Goal: Task Accomplishment & Management: Manage account settings

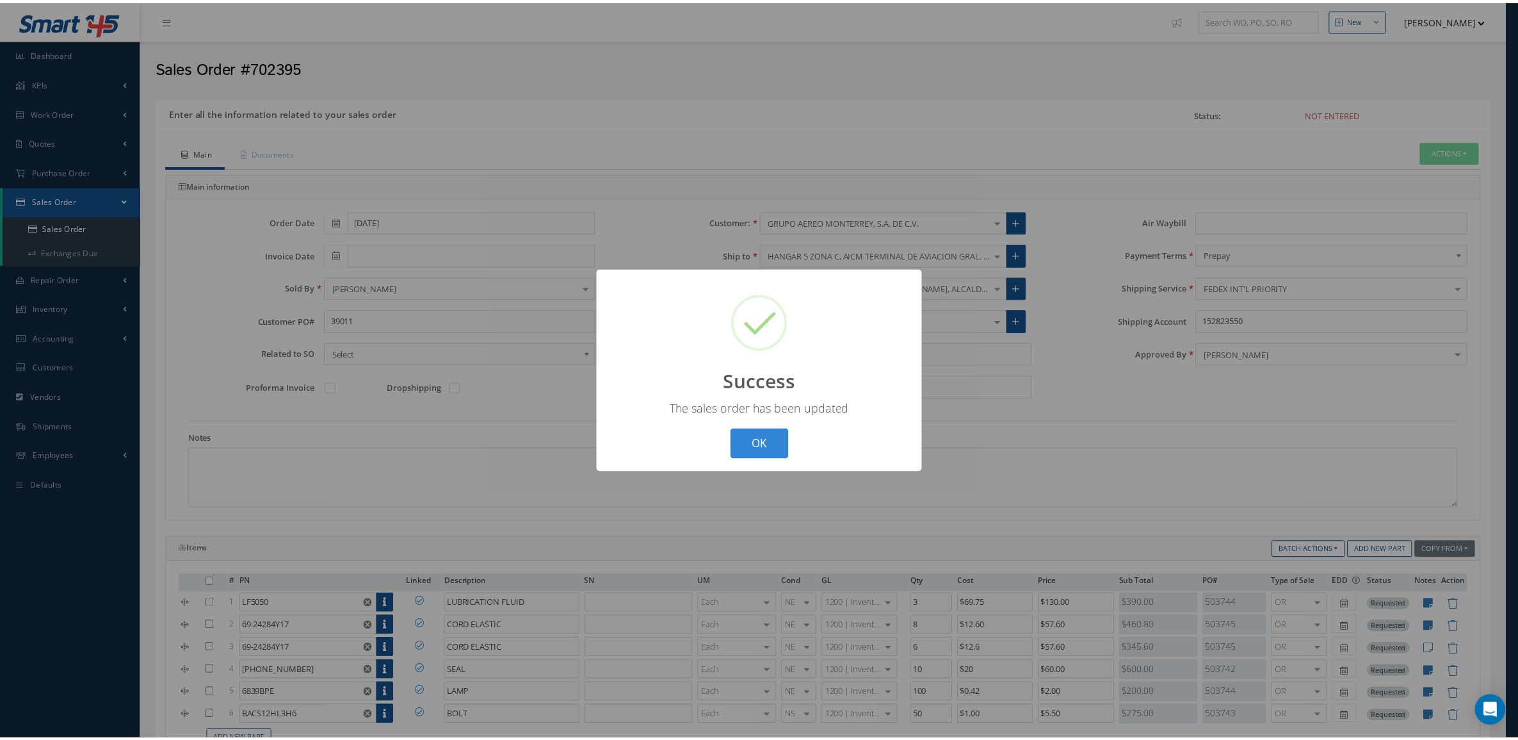
scroll to position [539, 0]
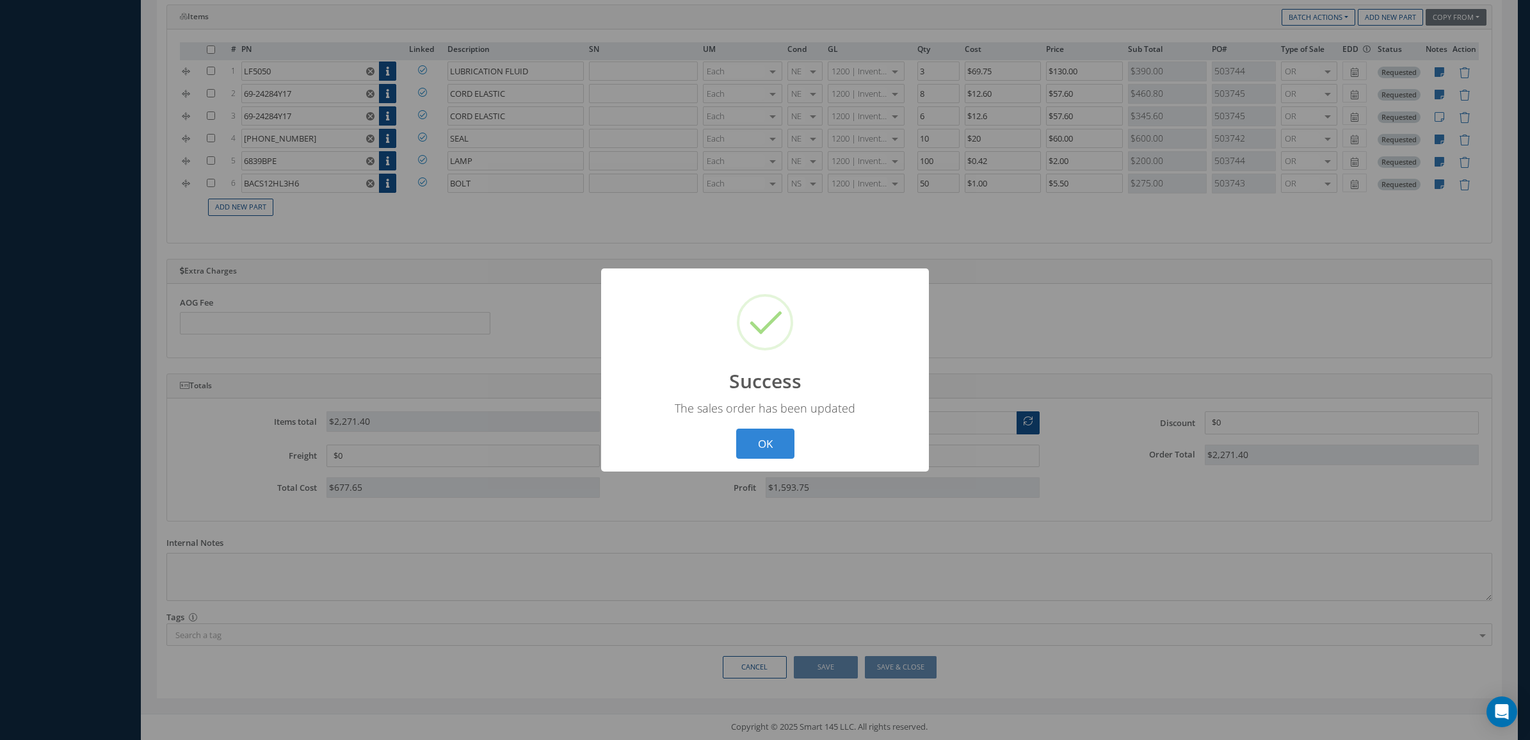
click at [798, 431] on div "? ! i Success × The sales order has been updated OK Cancel" at bounding box center [765, 369] width 328 height 203
click at [764, 451] on button "OK" at bounding box center [765, 443] width 58 height 30
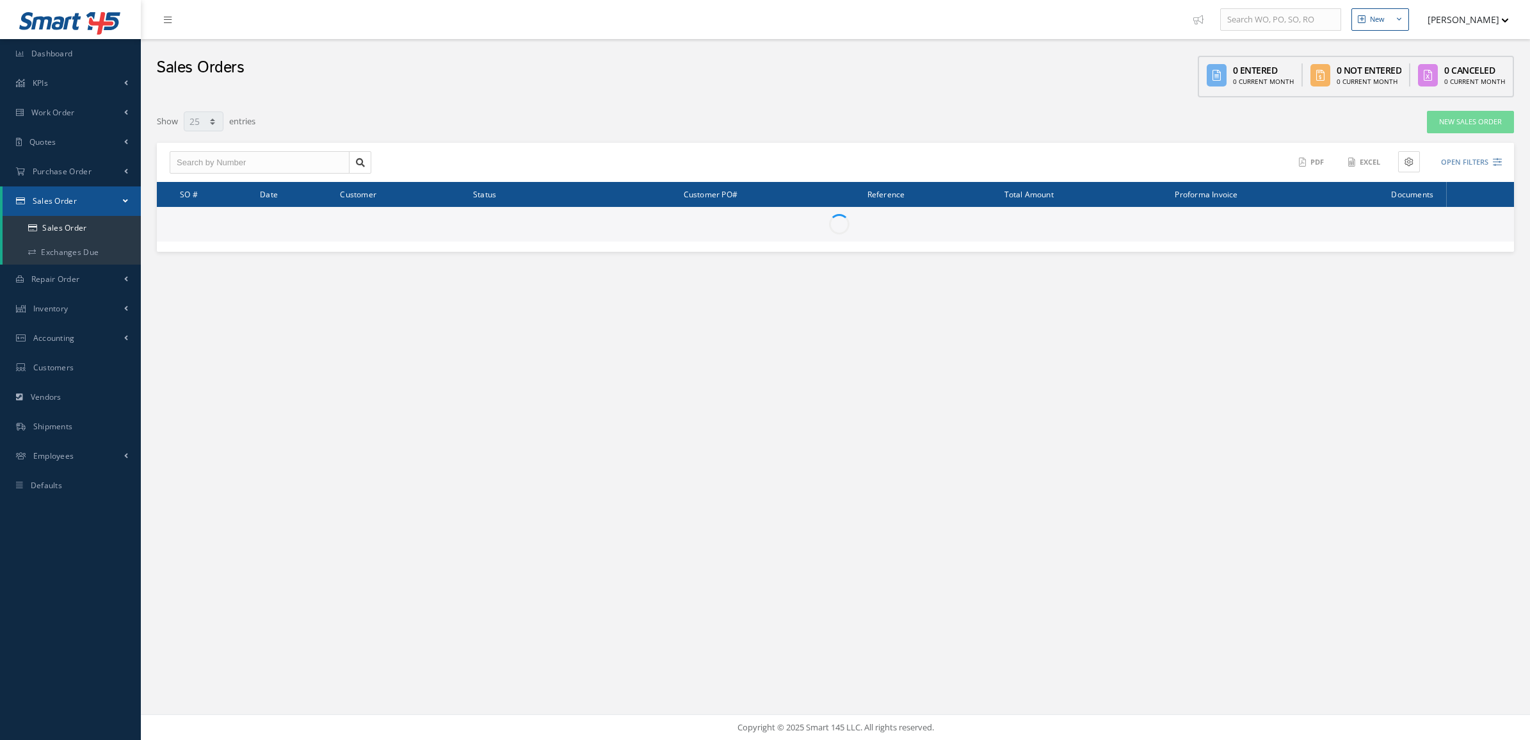
select select "25"
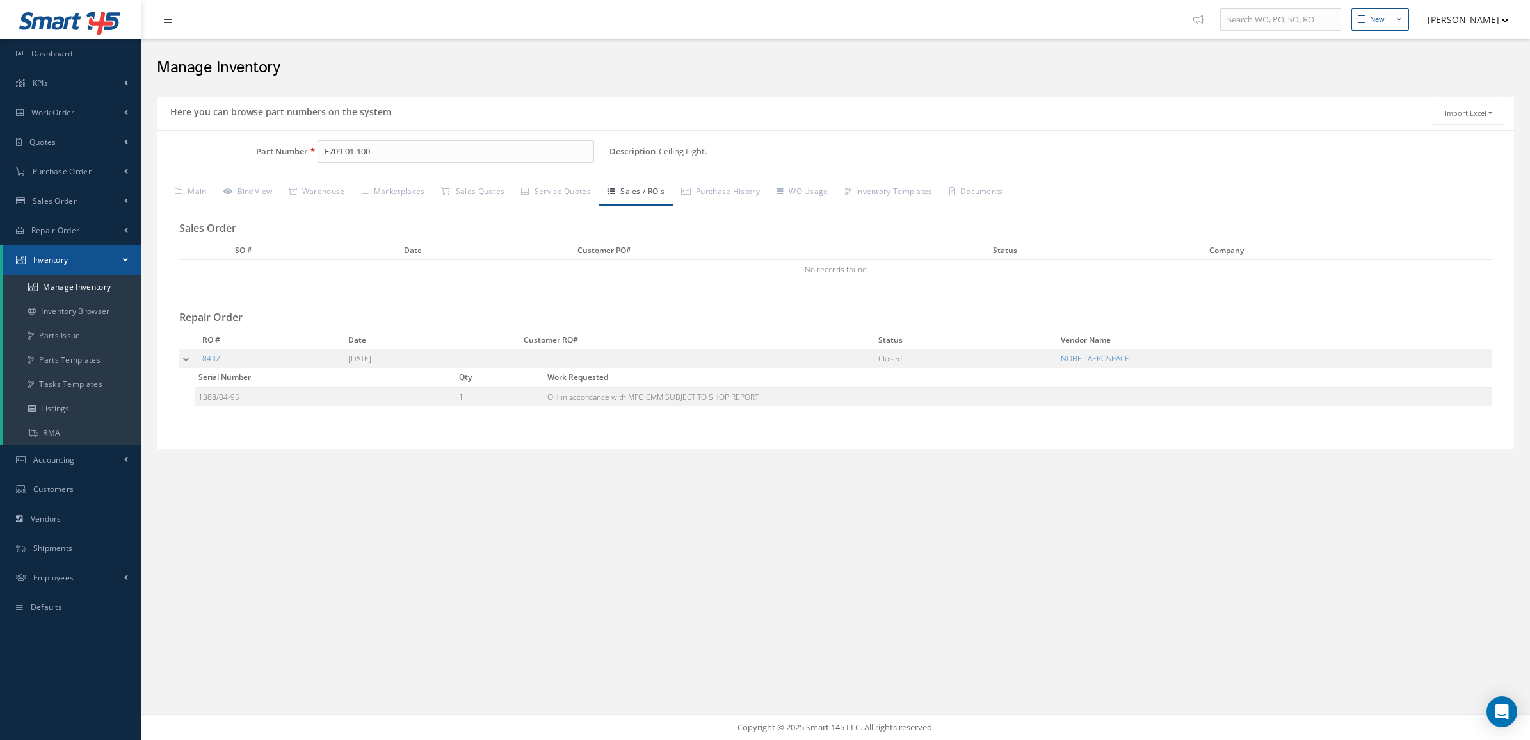
click at [184, 363] on td at bounding box center [188, 358] width 19 height 19
